Goal: Information Seeking & Learning: Check status

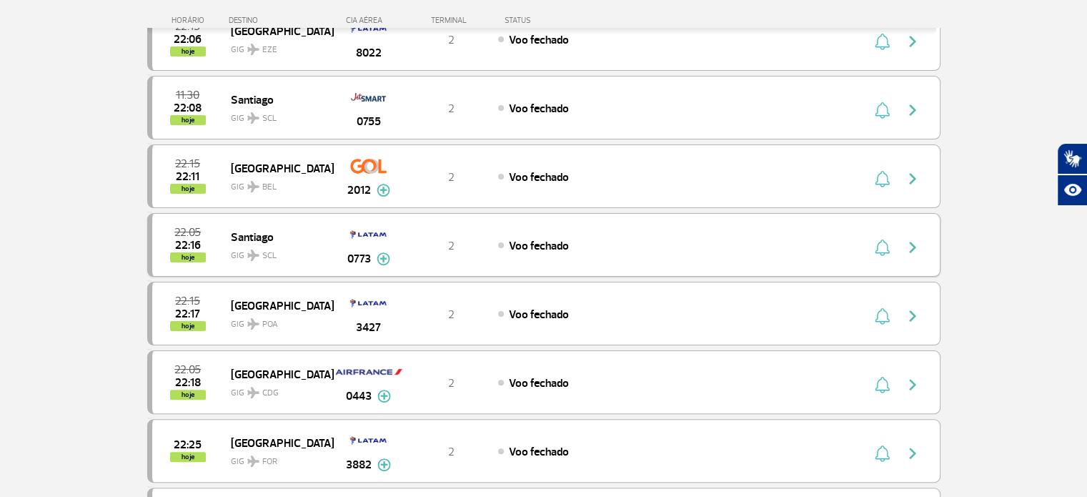
scroll to position [331, 0]
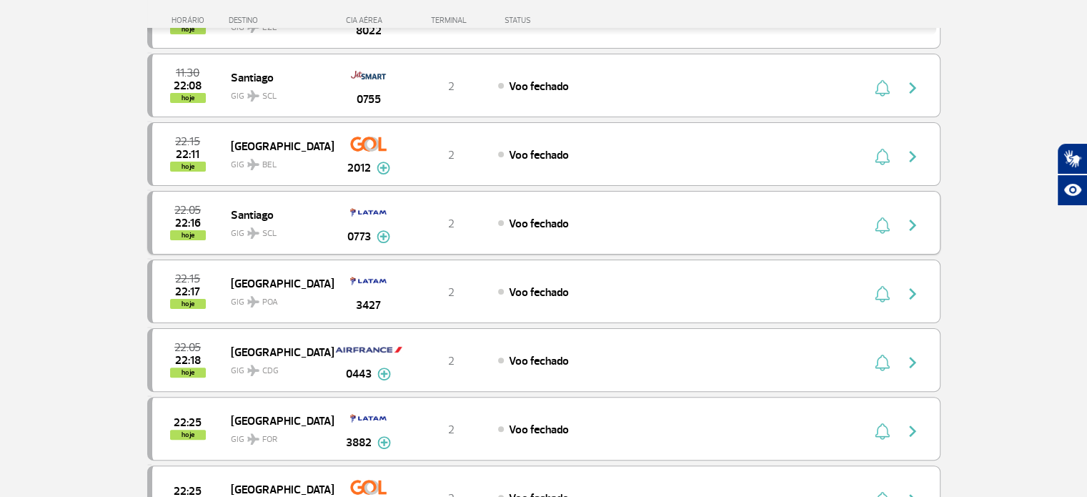
click at [605, 222] on div "Voo fechado" at bounding box center [655, 223] width 315 height 16
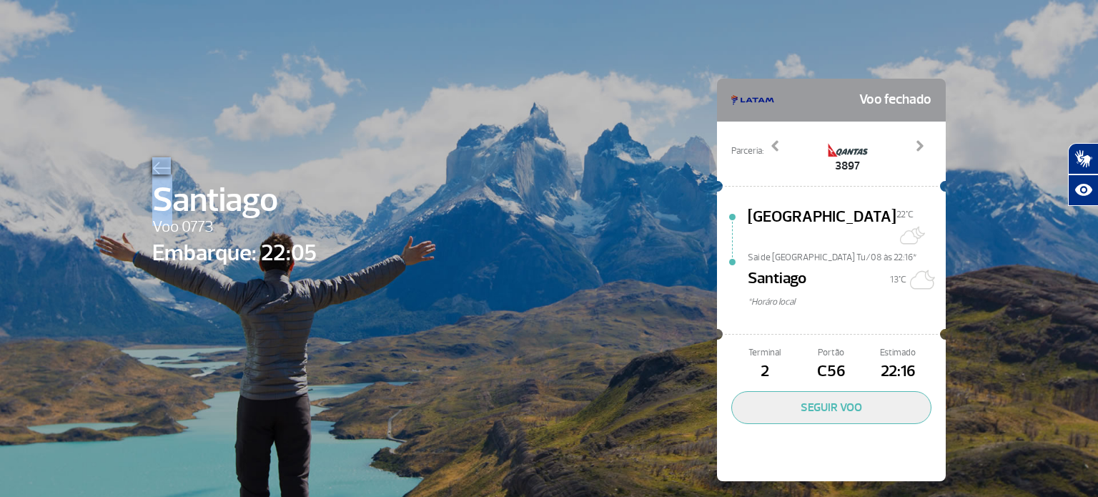
drag, startPoint x: 152, startPoint y: 156, endPoint x: 169, endPoint y: 182, distance: 31.9
click at [169, 182] on div "[PERSON_NAME] 0773 Embarque: 22:05 Voo fechado Parceria: 3896 3897 Previous Nex…" at bounding box center [549, 258] width 815 height 517
click at [169, 182] on span "Santiago" at bounding box center [234, 199] width 164 height 51
click at [160, 167] on img at bounding box center [161, 168] width 19 height 13
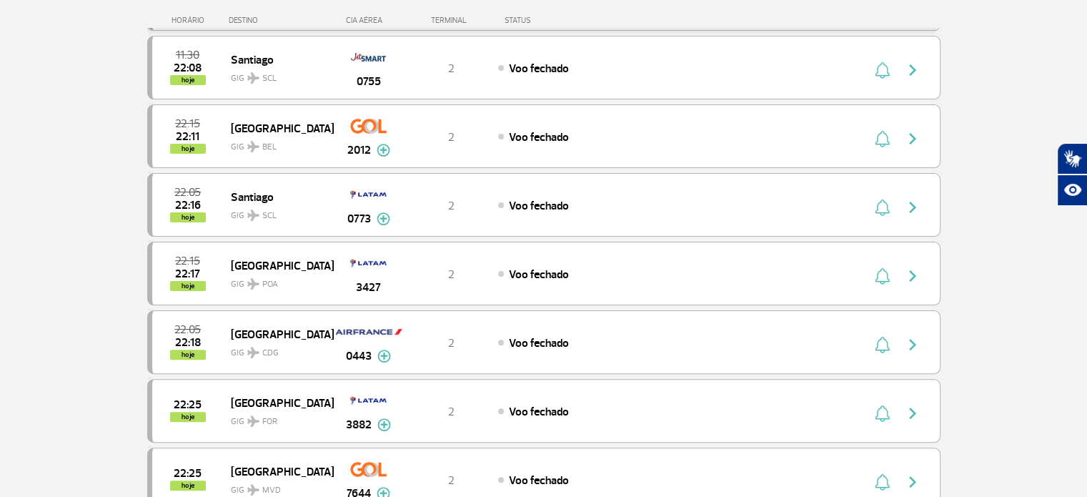
scroll to position [353, 0]
